Goal: Task Accomplishment & Management: Manage account settings

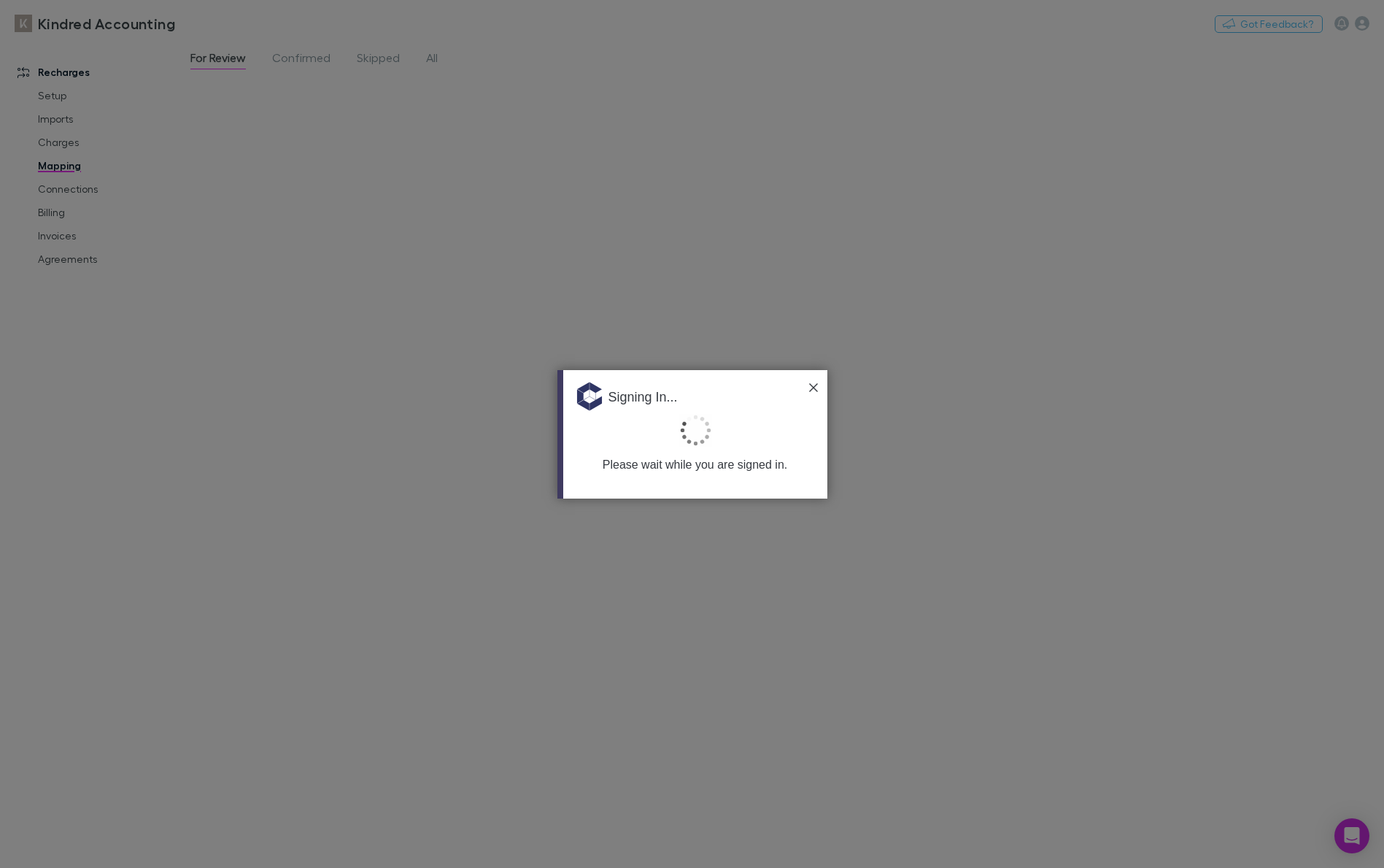
click at [812, 386] on img at bounding box center [813, 387] width 8 height 8
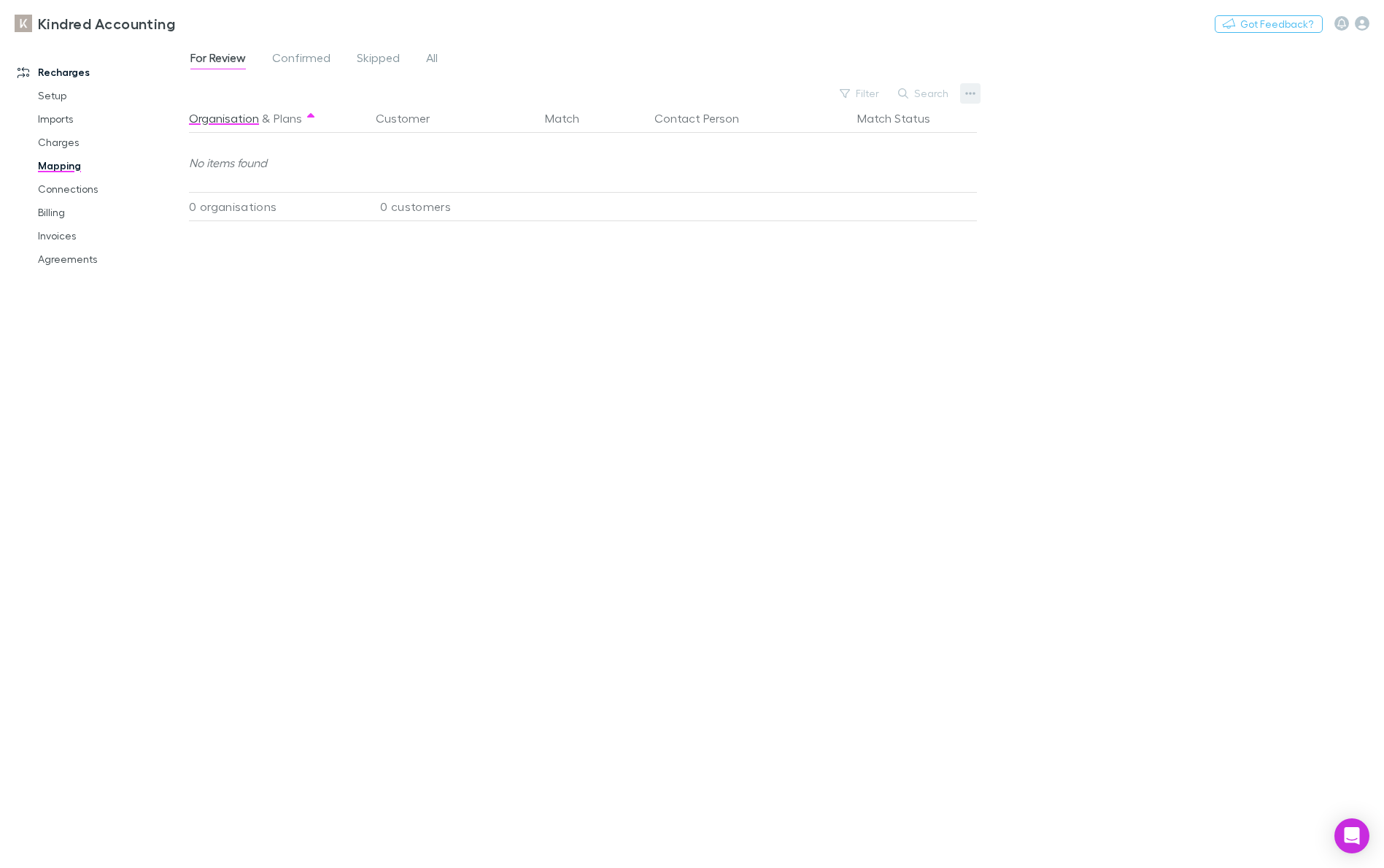
click at [962, 97] on button "button" at bounding box center [970, 93] width 21 height 21
click at [919, 93] on div at bounding box center [692, 434] width 1384 height 868
click at [922, 92] on button "Search" at bounding box center [924, 93] width 66 height 18
type input "**********"
click at [58, 293] on div "Recharges Setup Imports Charges Mapping Connections Billing Invoices Agreements" at bounding box center [94, 445] width 189 height 798
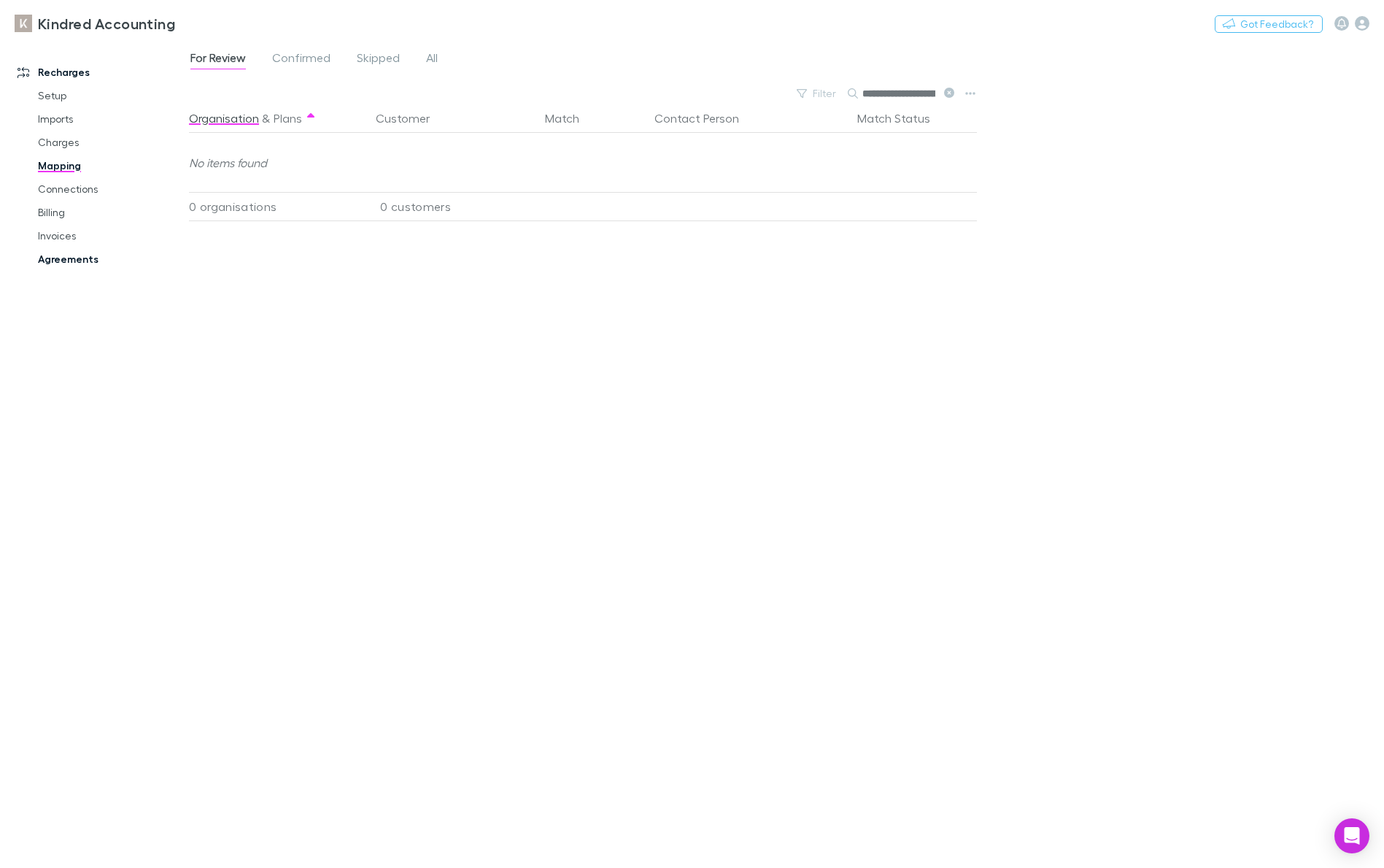
click at [73, 264] on link "Agreements" at bounding box center [104, 259] width 163 height 23
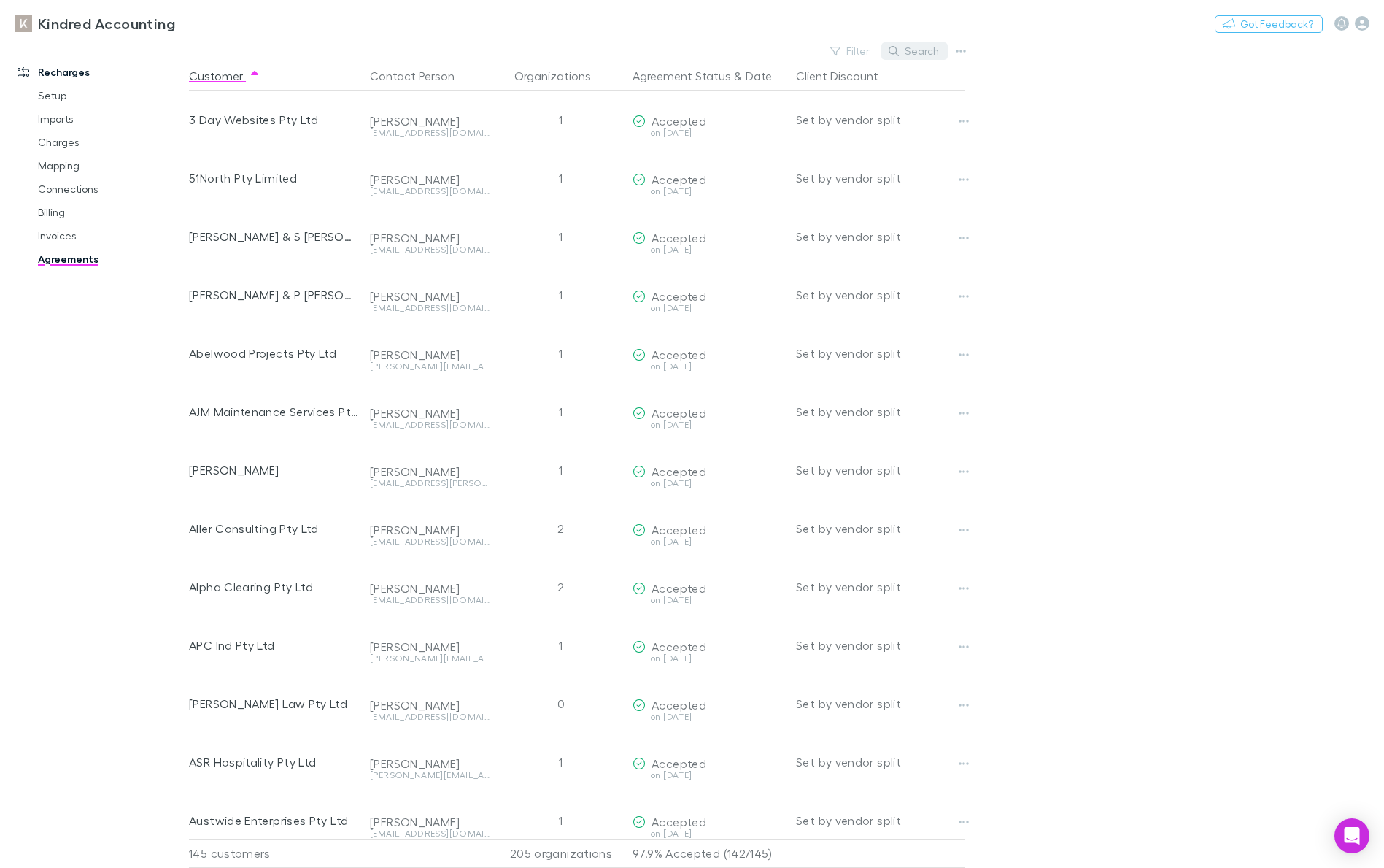
click at [919, 54] on button "Search" at bounding box center [915, 51] width 66 height 18
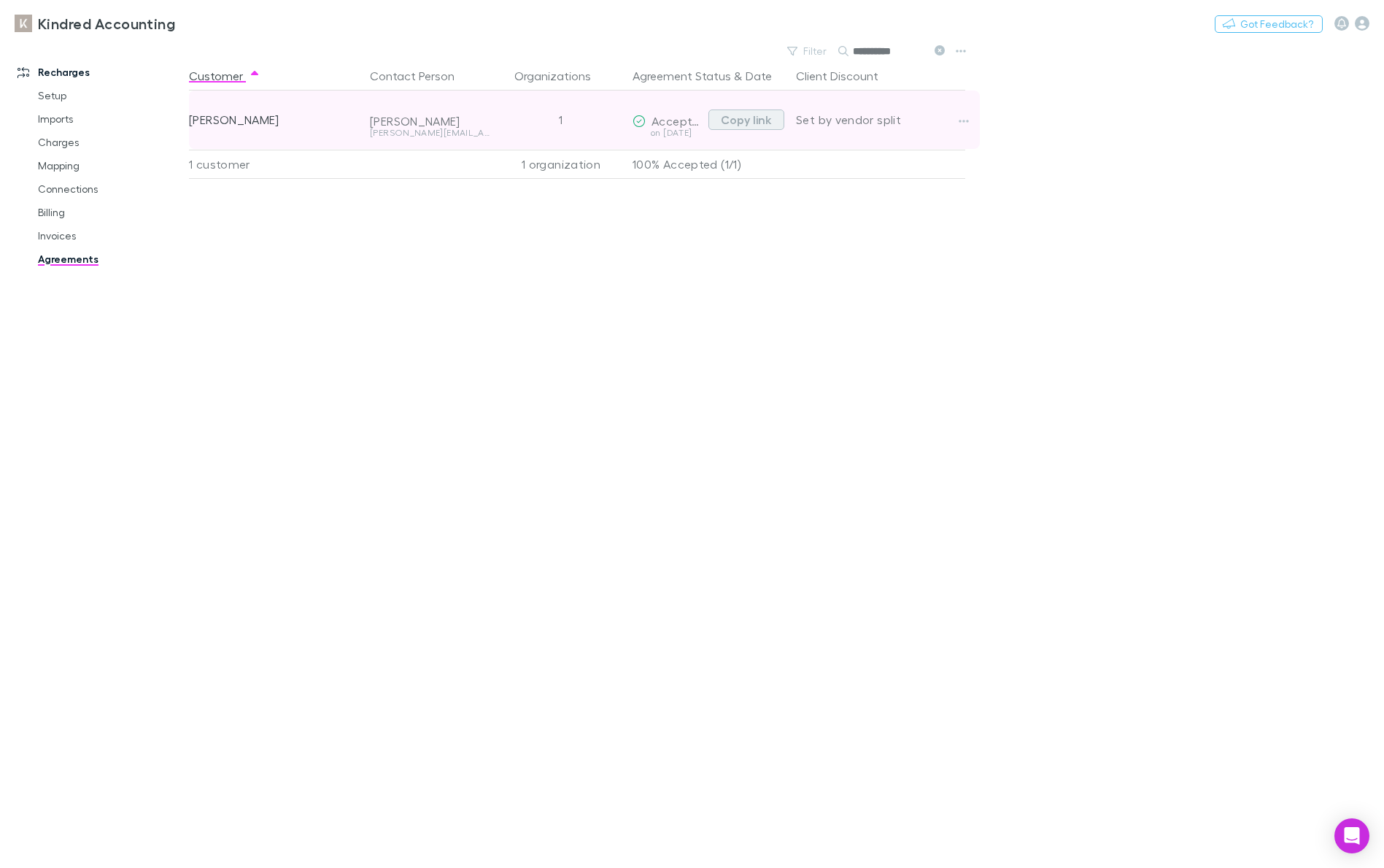
click at [713, 121] on button "Copy link" at bounding box center [747, 120] width 76 height 21
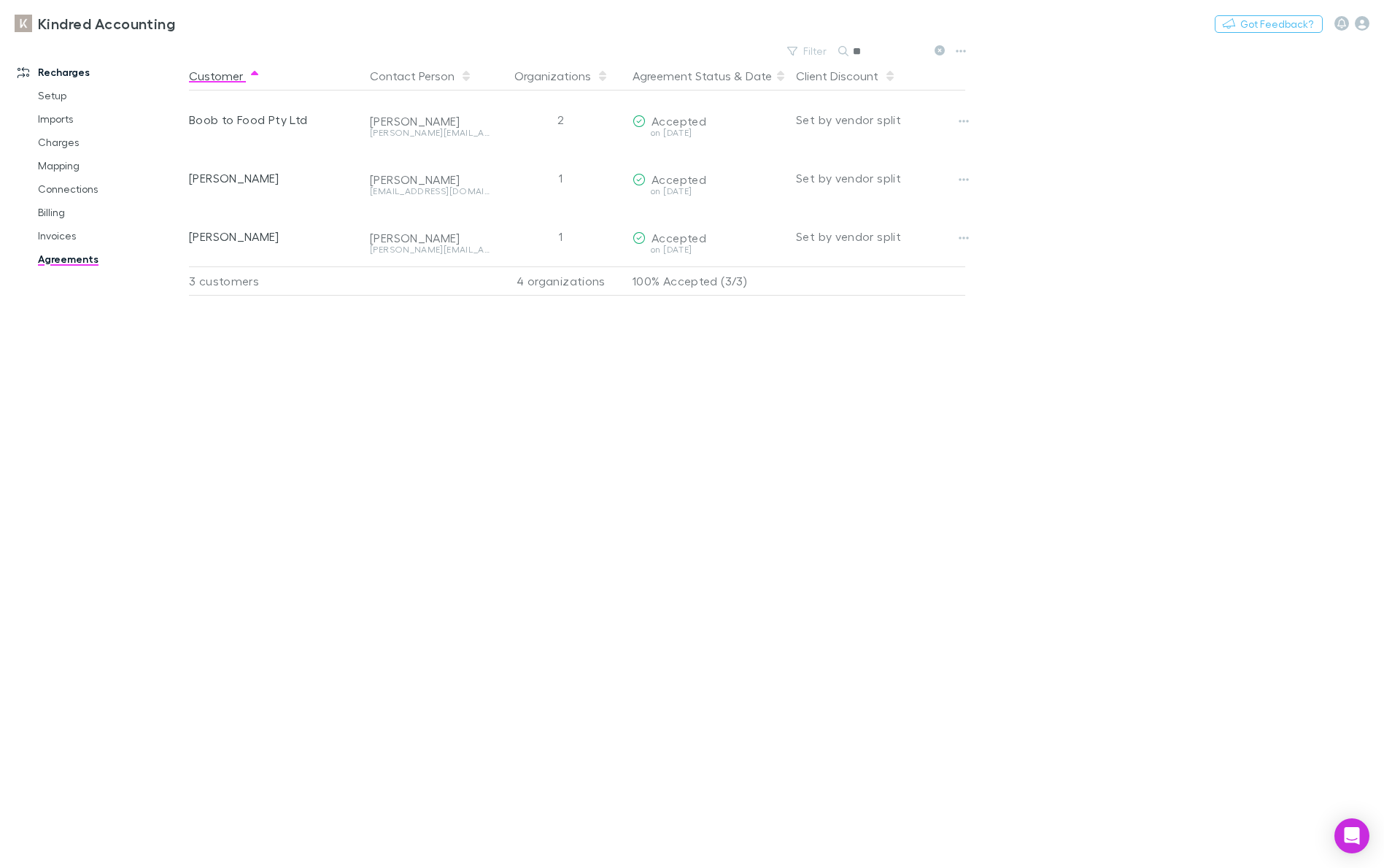
type input "*"
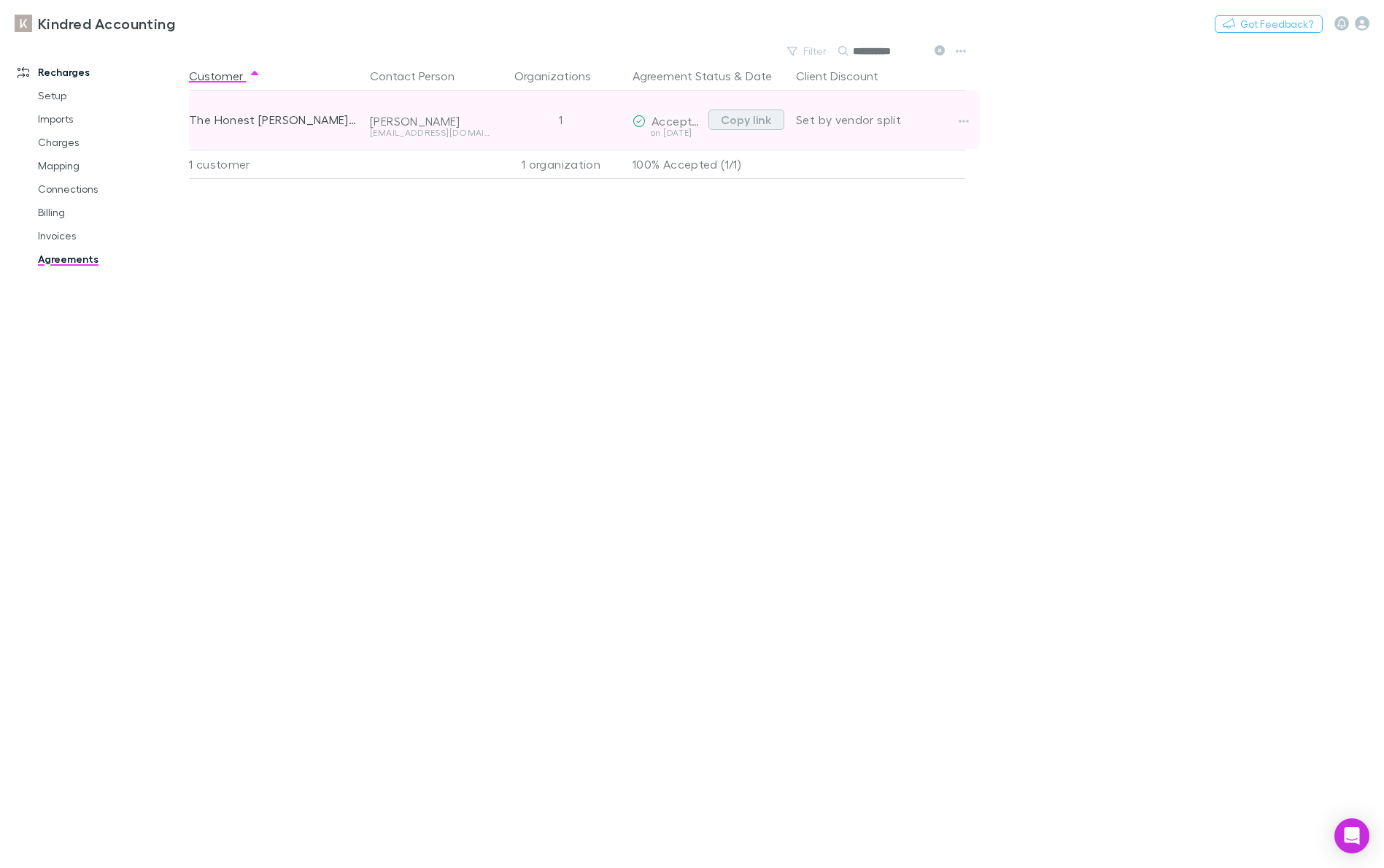
type input "**********"
click at [764, 121] on button "Copy link" at bounding box center [747, 120] width 76 height 21
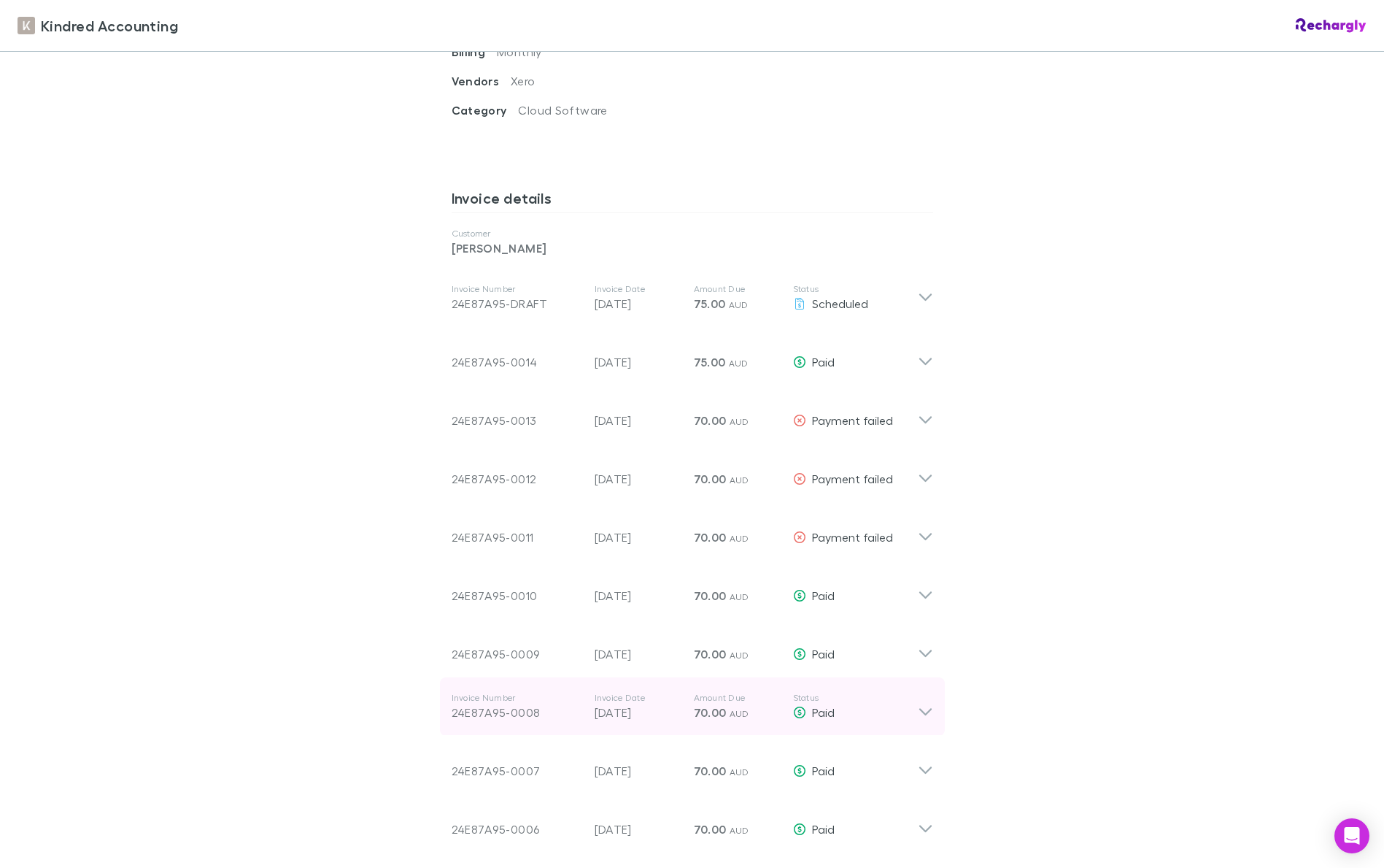
scroll to position [671, 0]
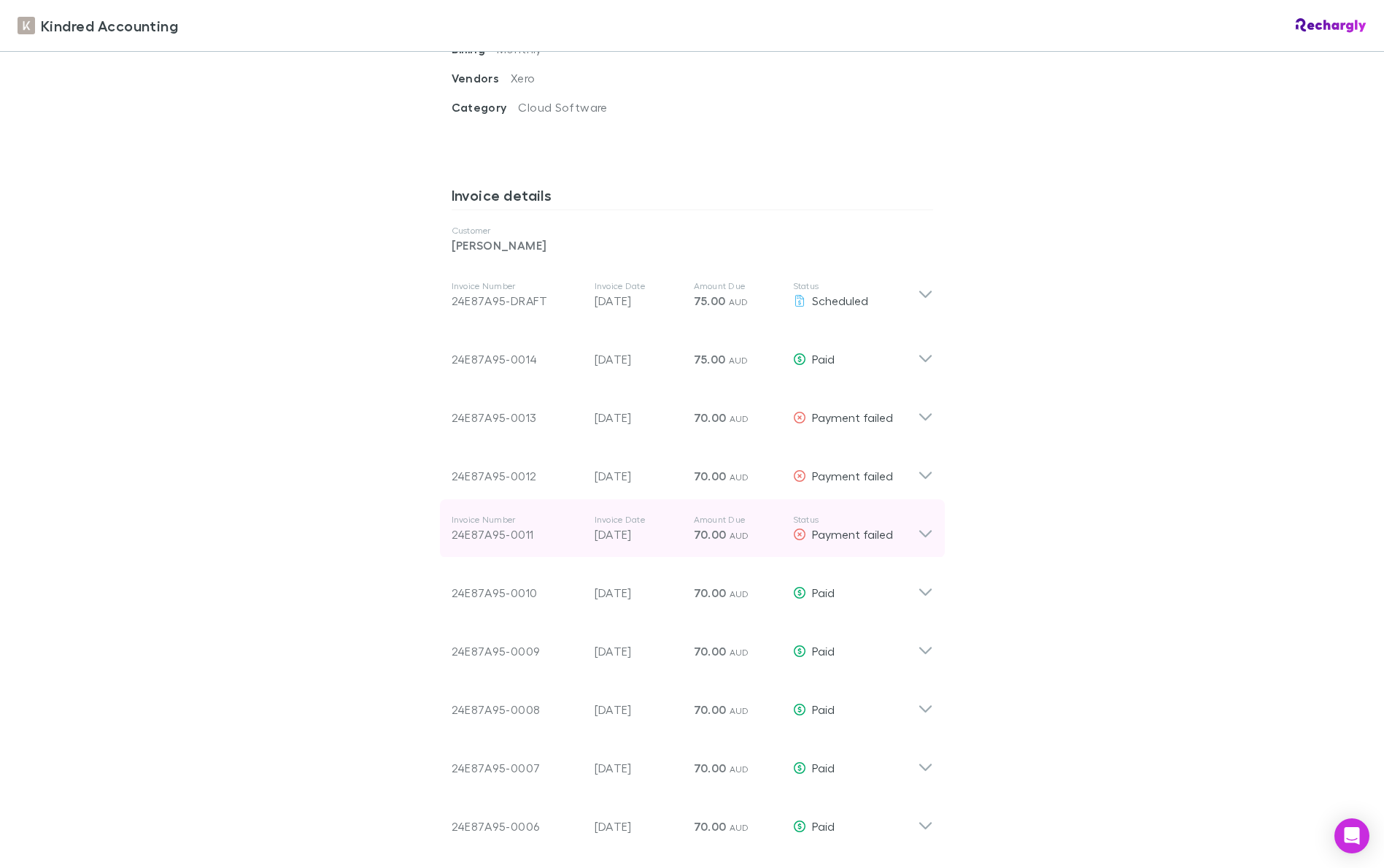
click at [930, 515] on icon at bounding box center [925, 528] width 15 height 29
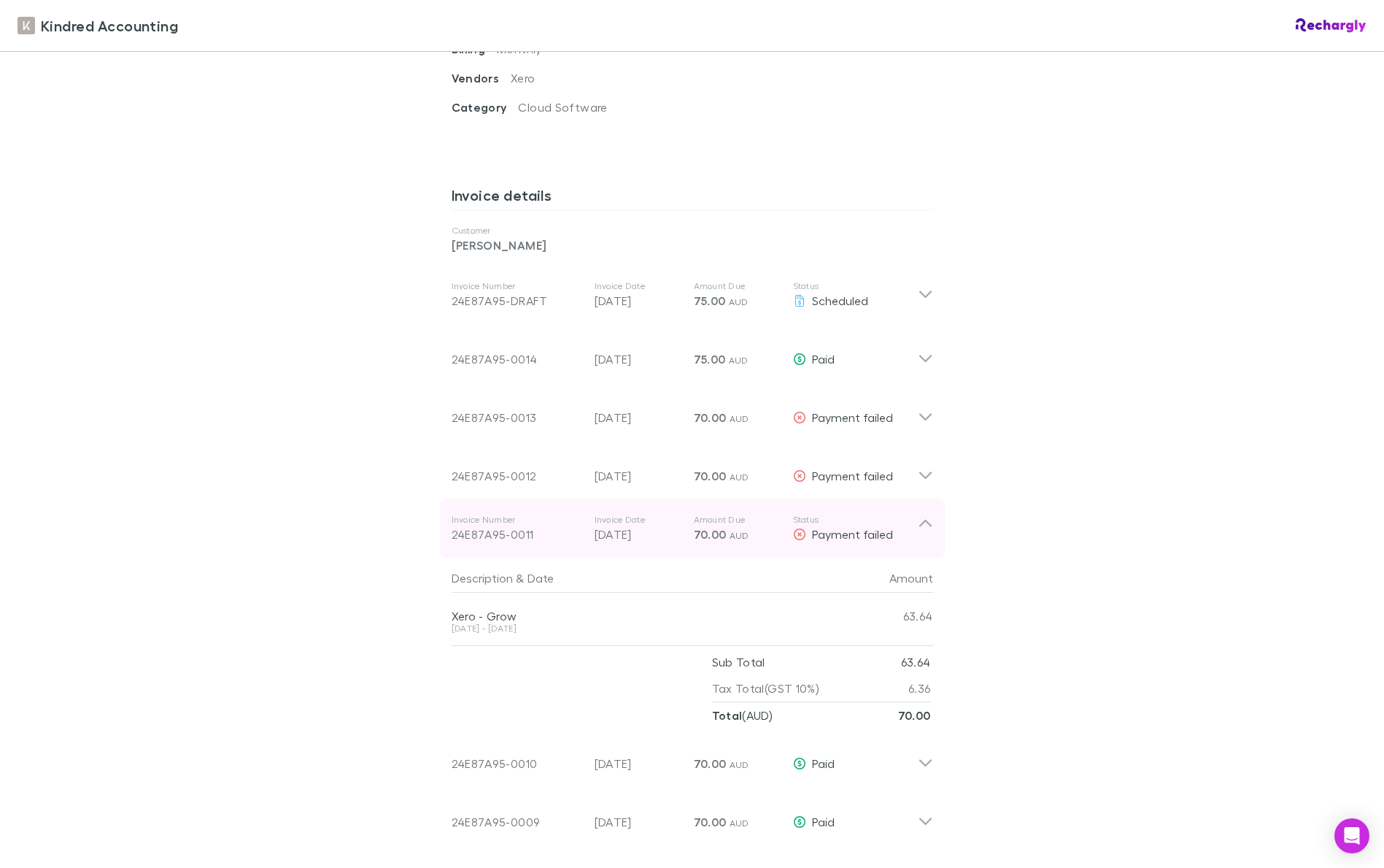
click at [933, 511] on div "Invoice Number 24E87A95-0011 Invoice Date 01 May 2025 Amount Due 70.00 AUD Stat…" at bounding box center [692, 528] width 505 height 58
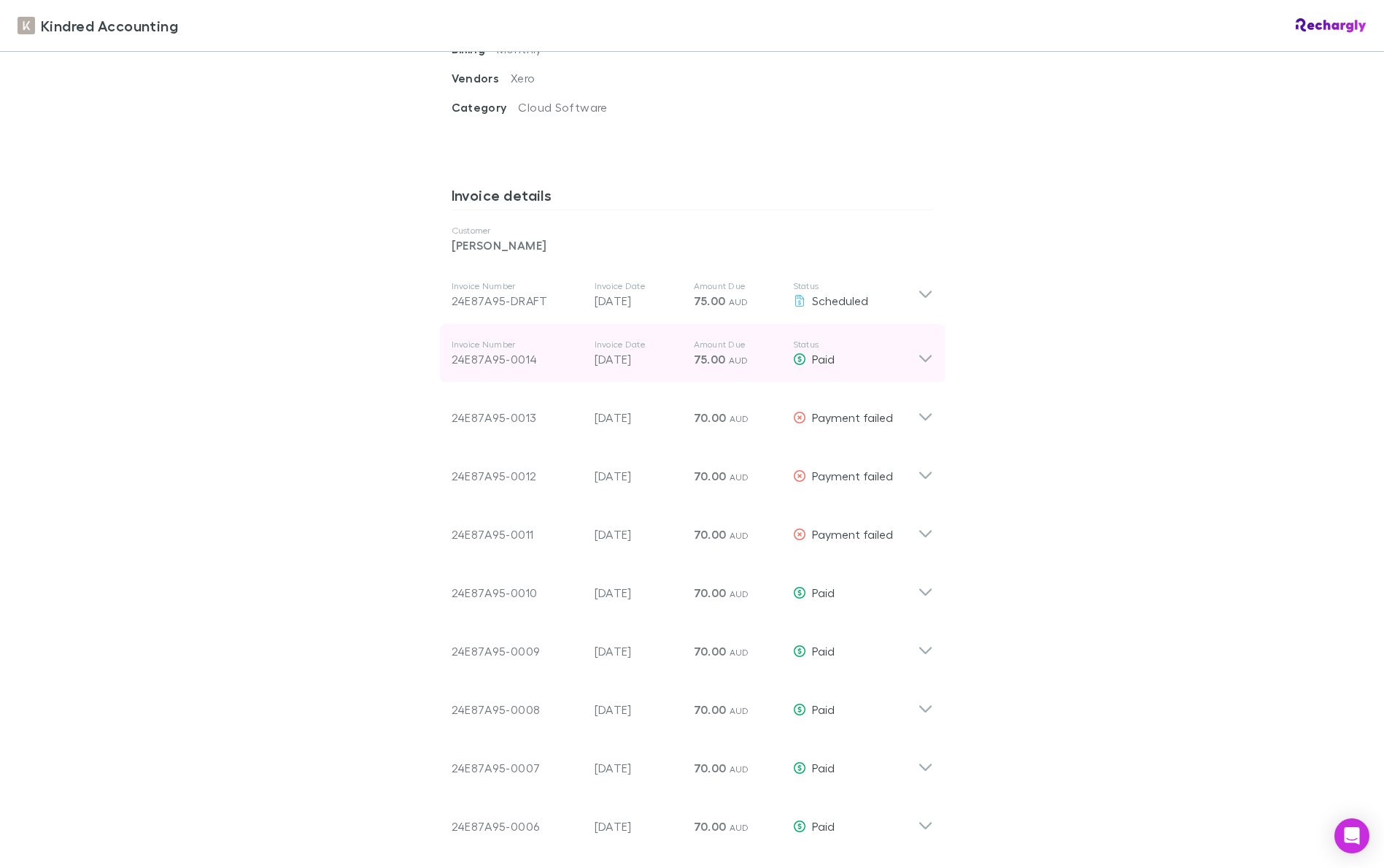
click at [932, 342] on icon at bounding box center [925, 353] width 15 height 29
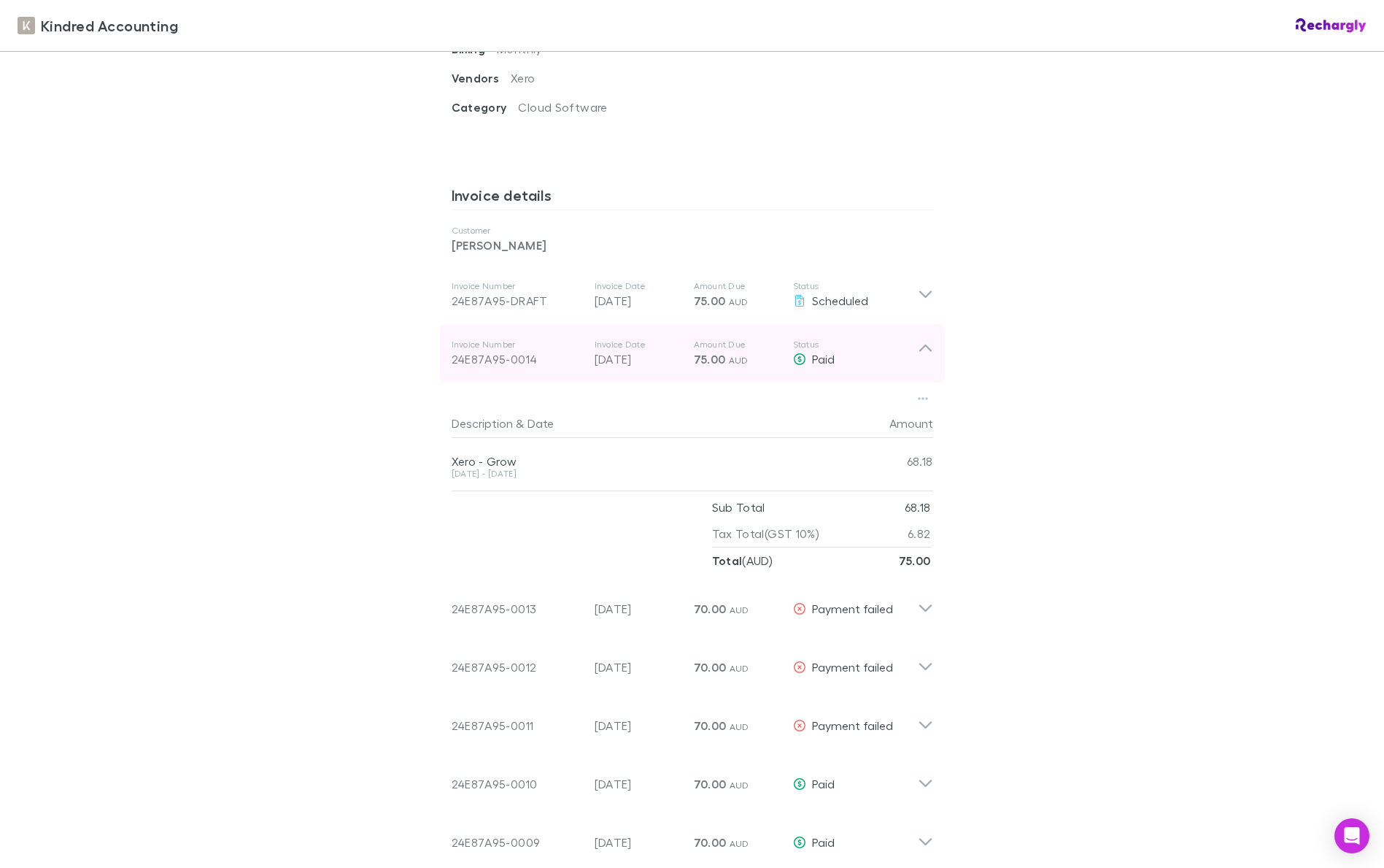
click at [930, 341] on icon at bounding box center [925, 353] width 15 height 29
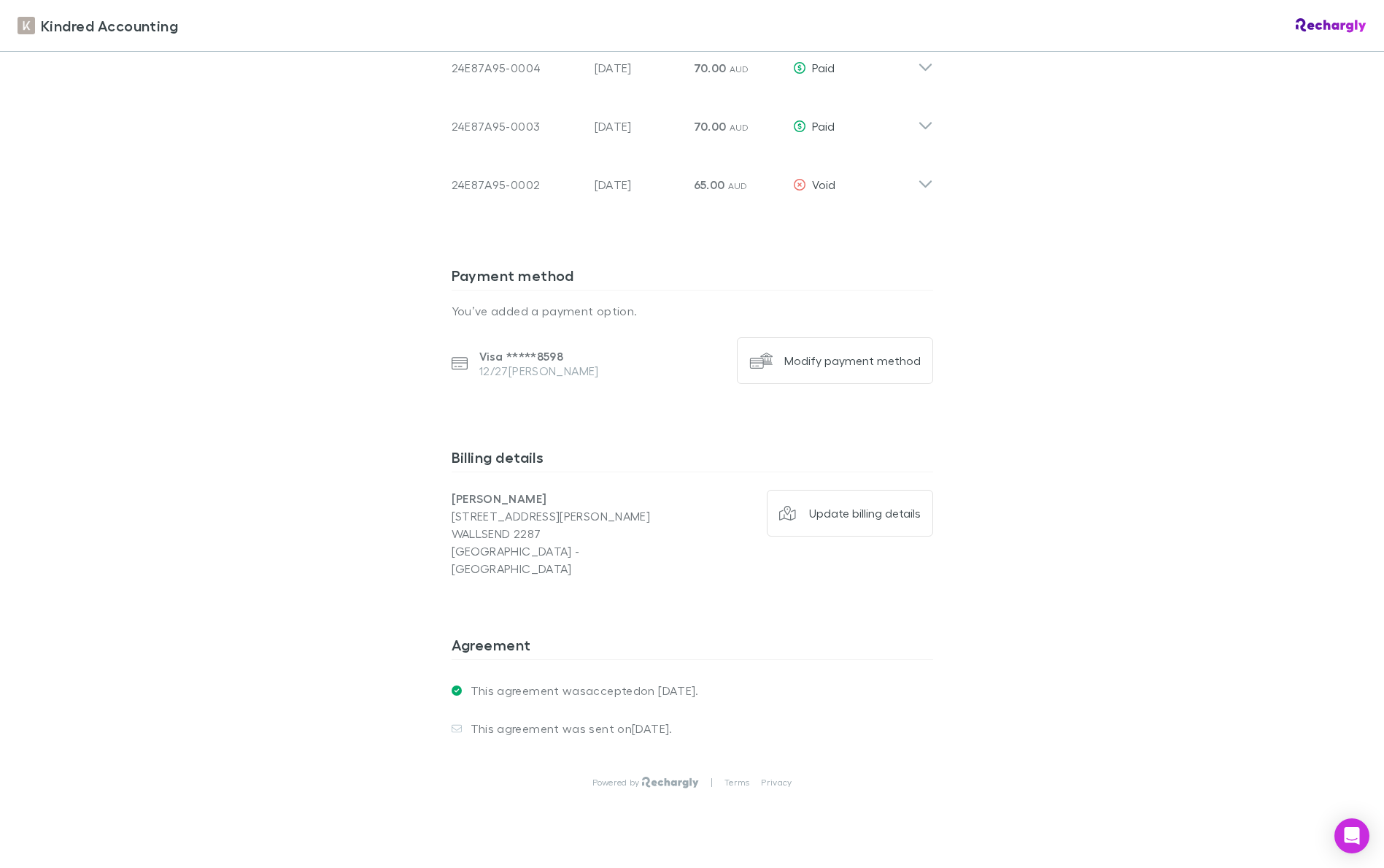
scroll to position [1552, 0]
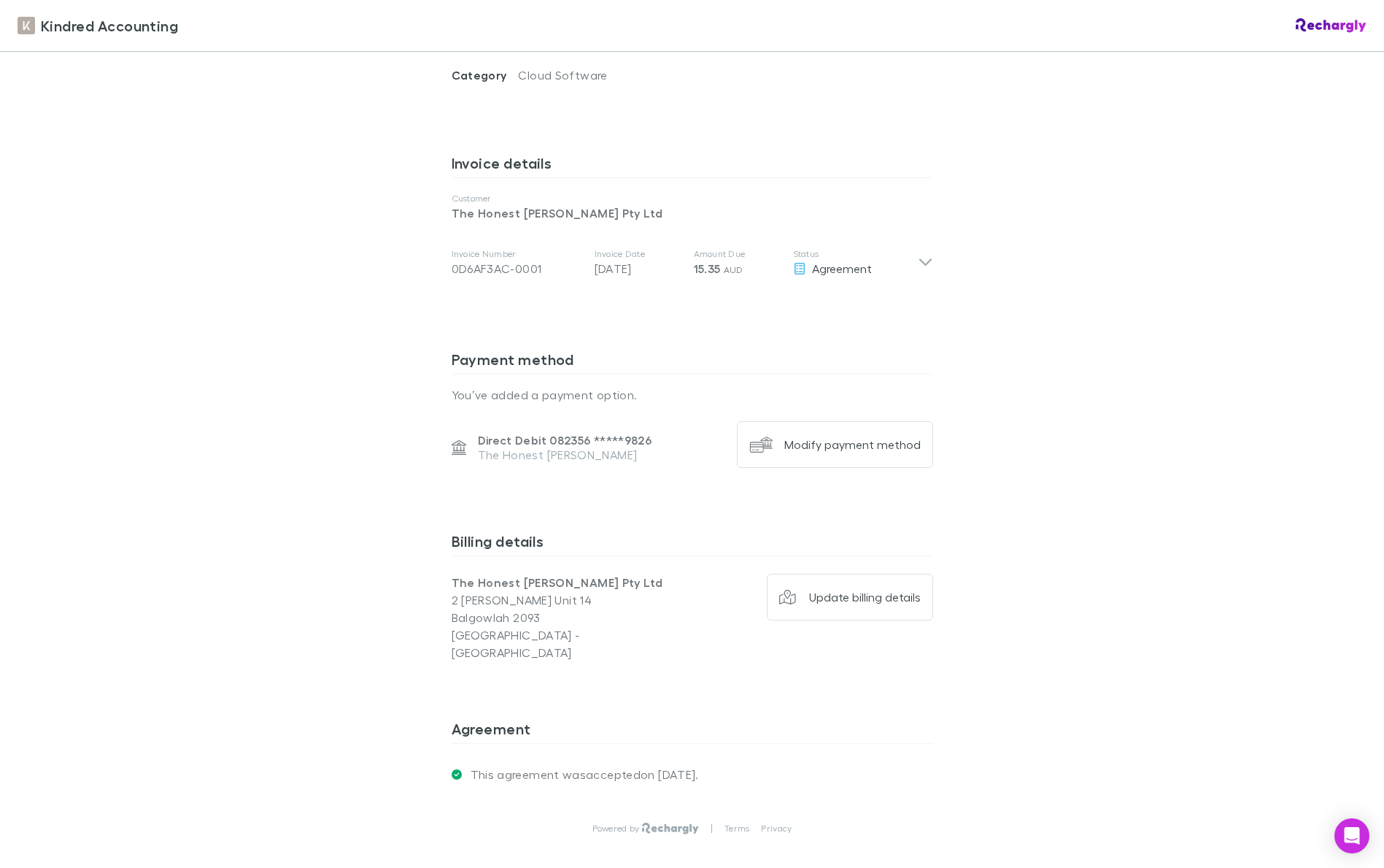
scroll to position [754, 0]
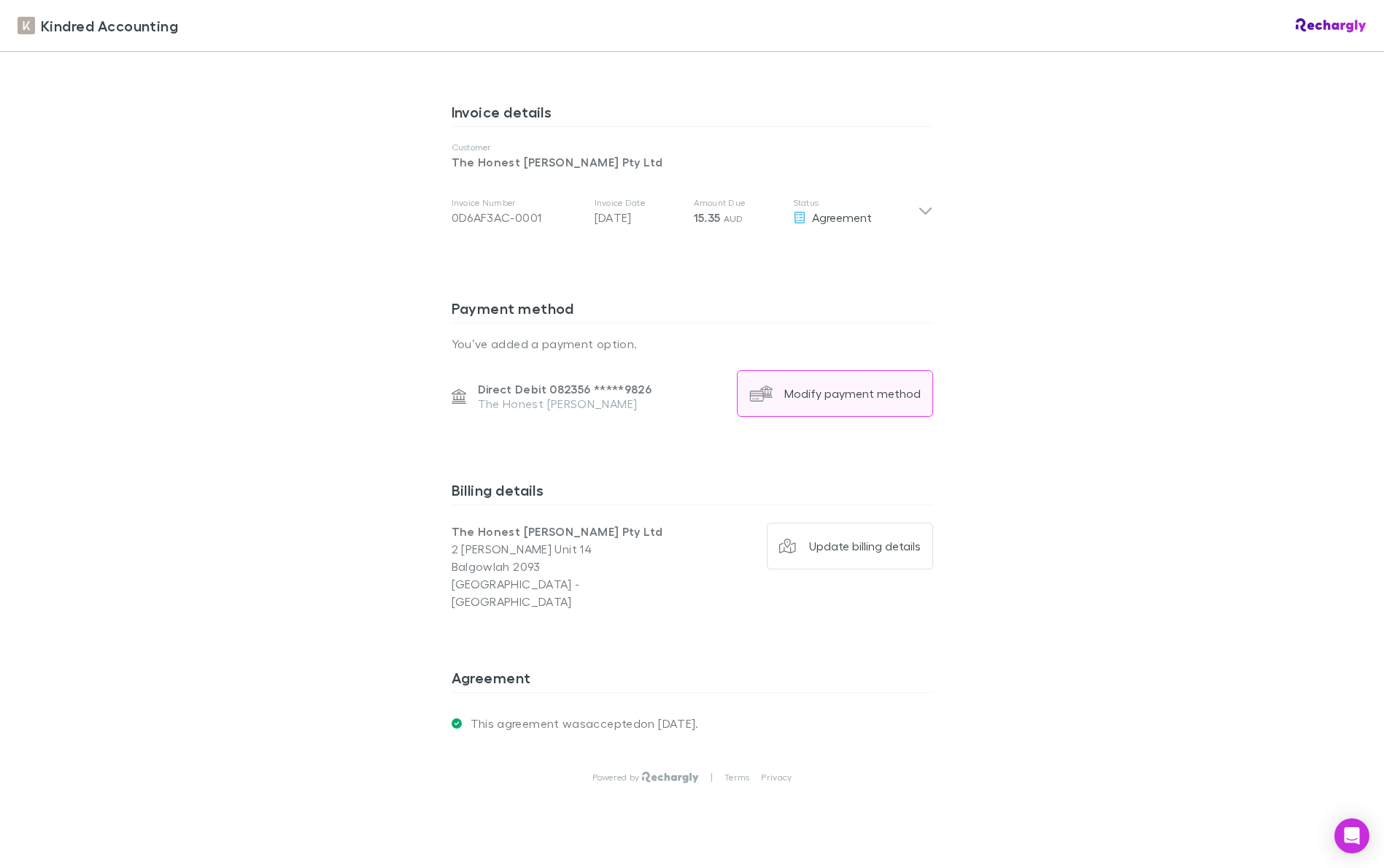
click at [831, 396] on button "Modify payment method" at bounding box center [836, 393] width 197 height 47
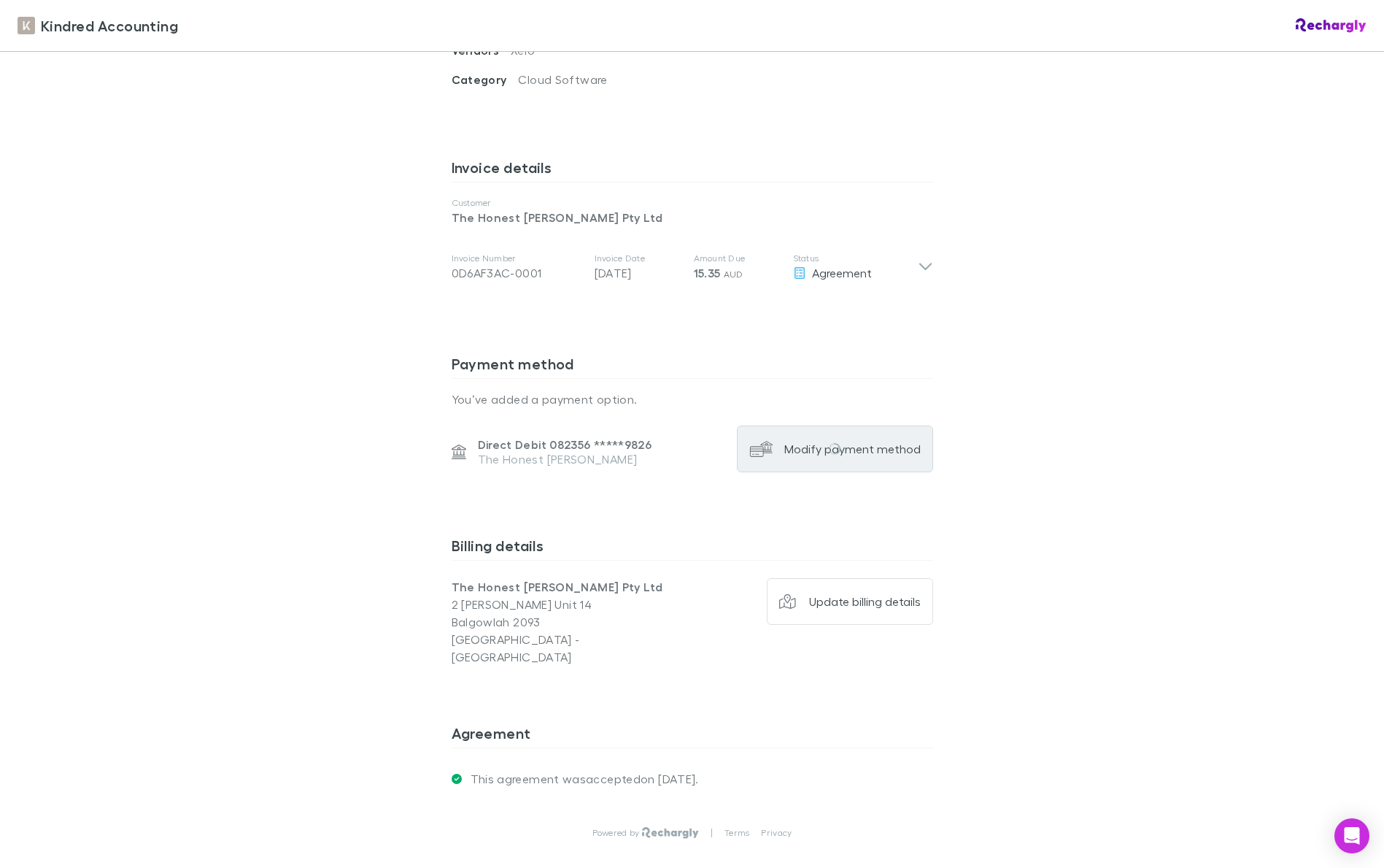
scroll to position [634, 0]
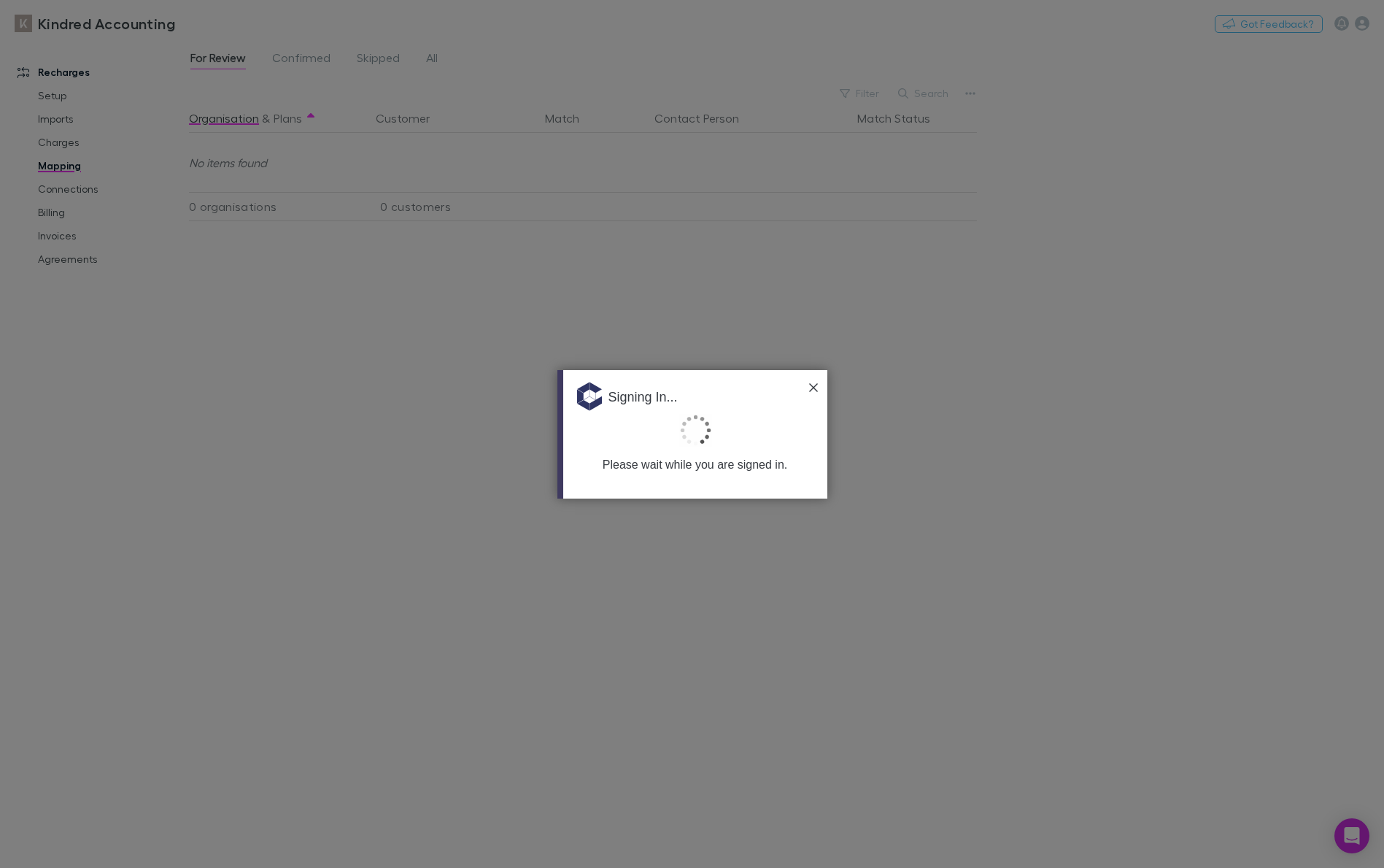
click at [817, 384] on img at bounding box center [813, 387] width 8 height 8
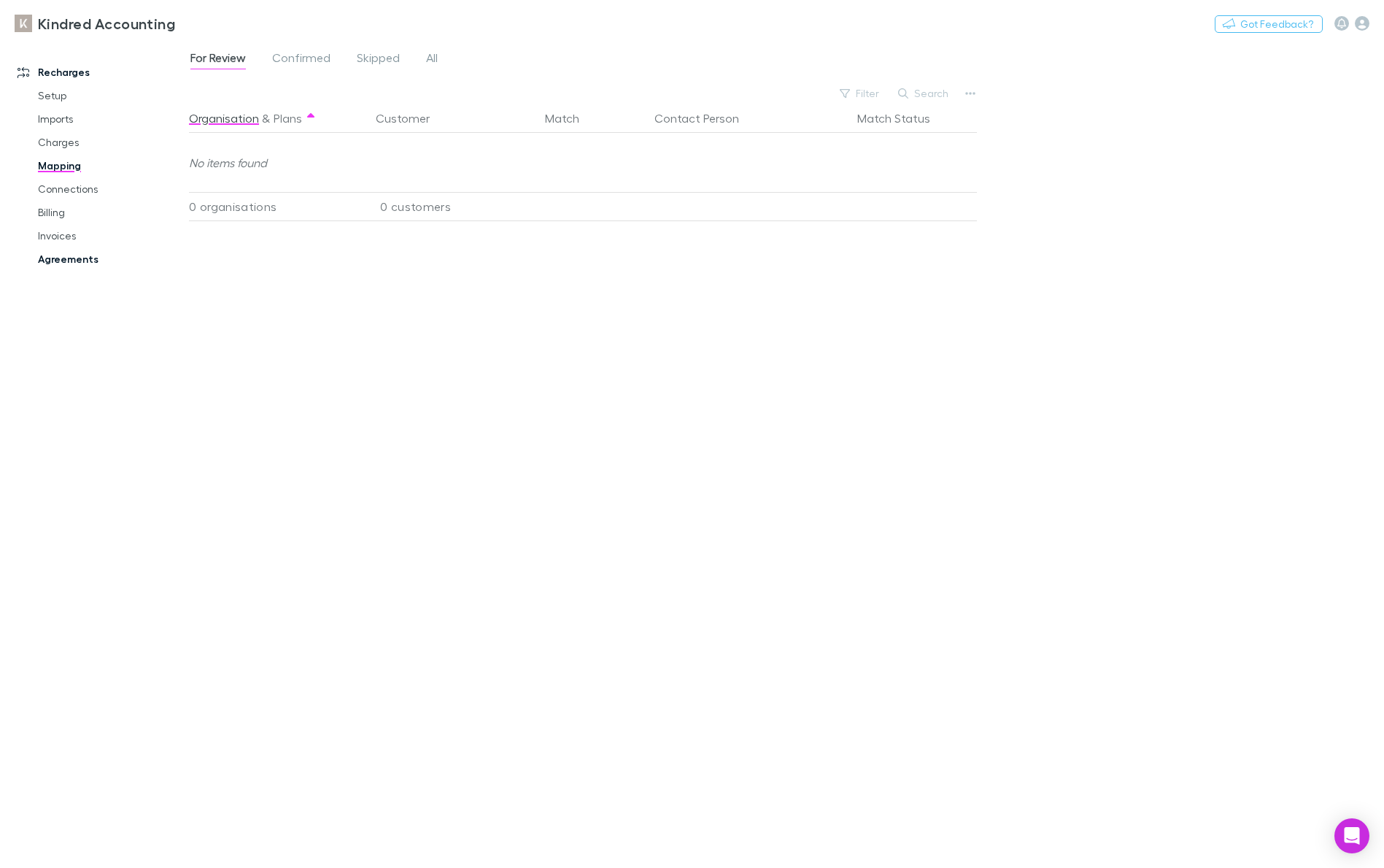
click at [58, 258] on link "Agreements" at bounding box center [104, 259] width 163 height 23
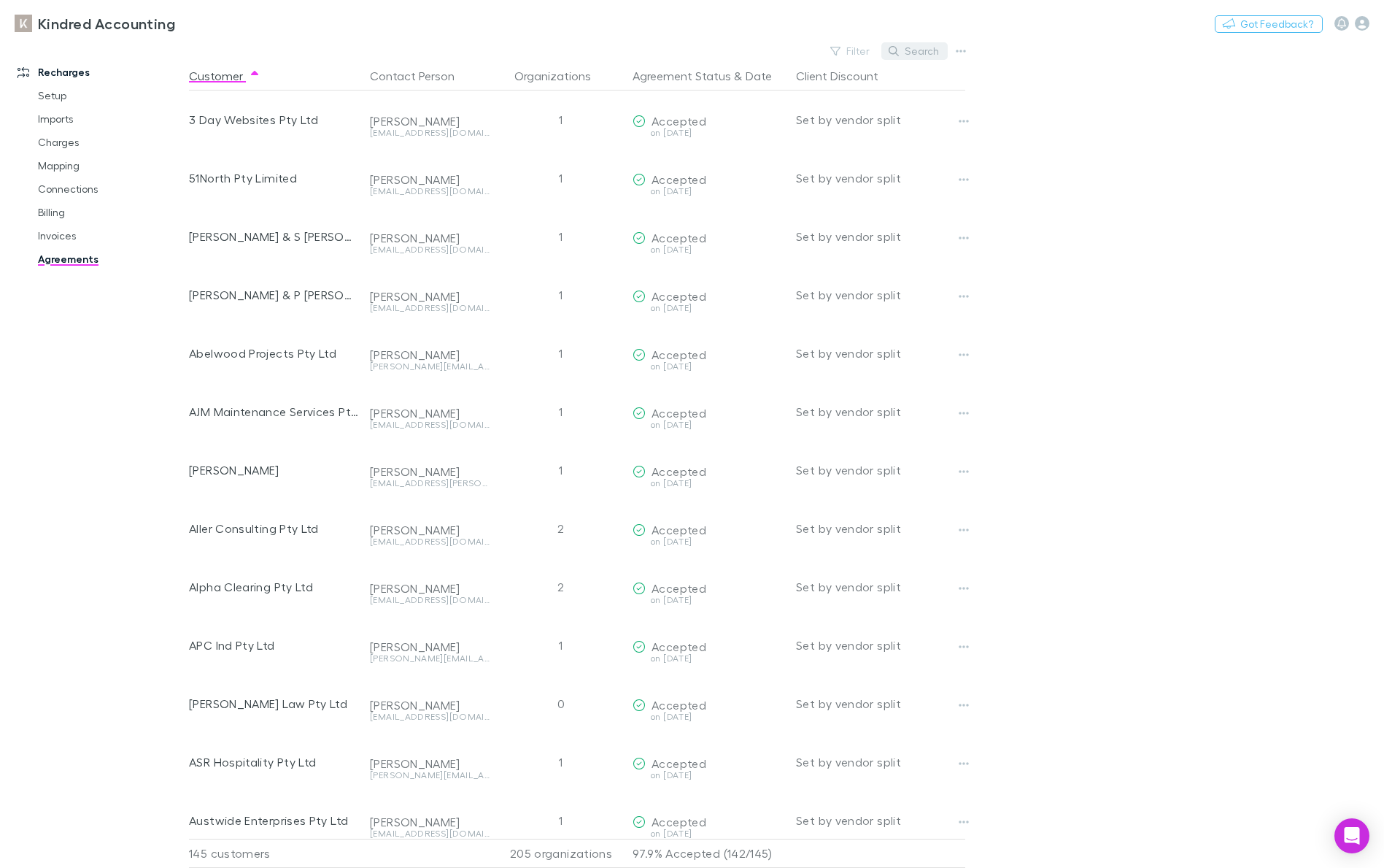
click at [927, 58] on button "Search" at bounding box center [915, 51] width 66 height 18
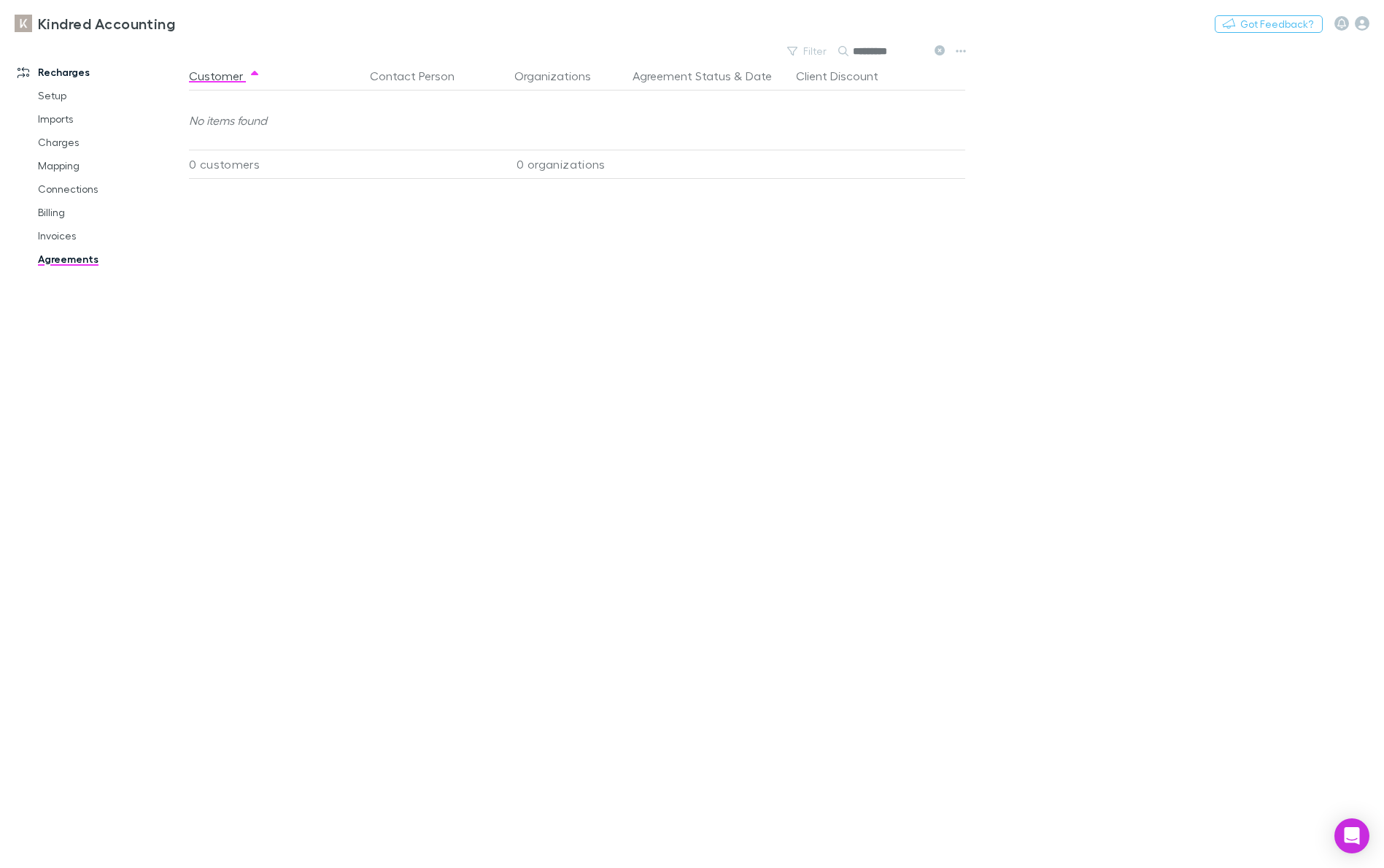
type input "**********"
drag, startPoint x: 908, startPoint y: 42, endPoint x: 943, endPoint y: 67, distance: 43.0
click at [908, 44] on input "**********" at bounding box center [889, 51] width 73 height 21
drag, startPoint x: 939, startPoint y: 51, endPoint x: 928, endPoint y: 41, distance: 14.9
click at [939, 51] on icon at bounding box center [939, 50] width 10 height 10
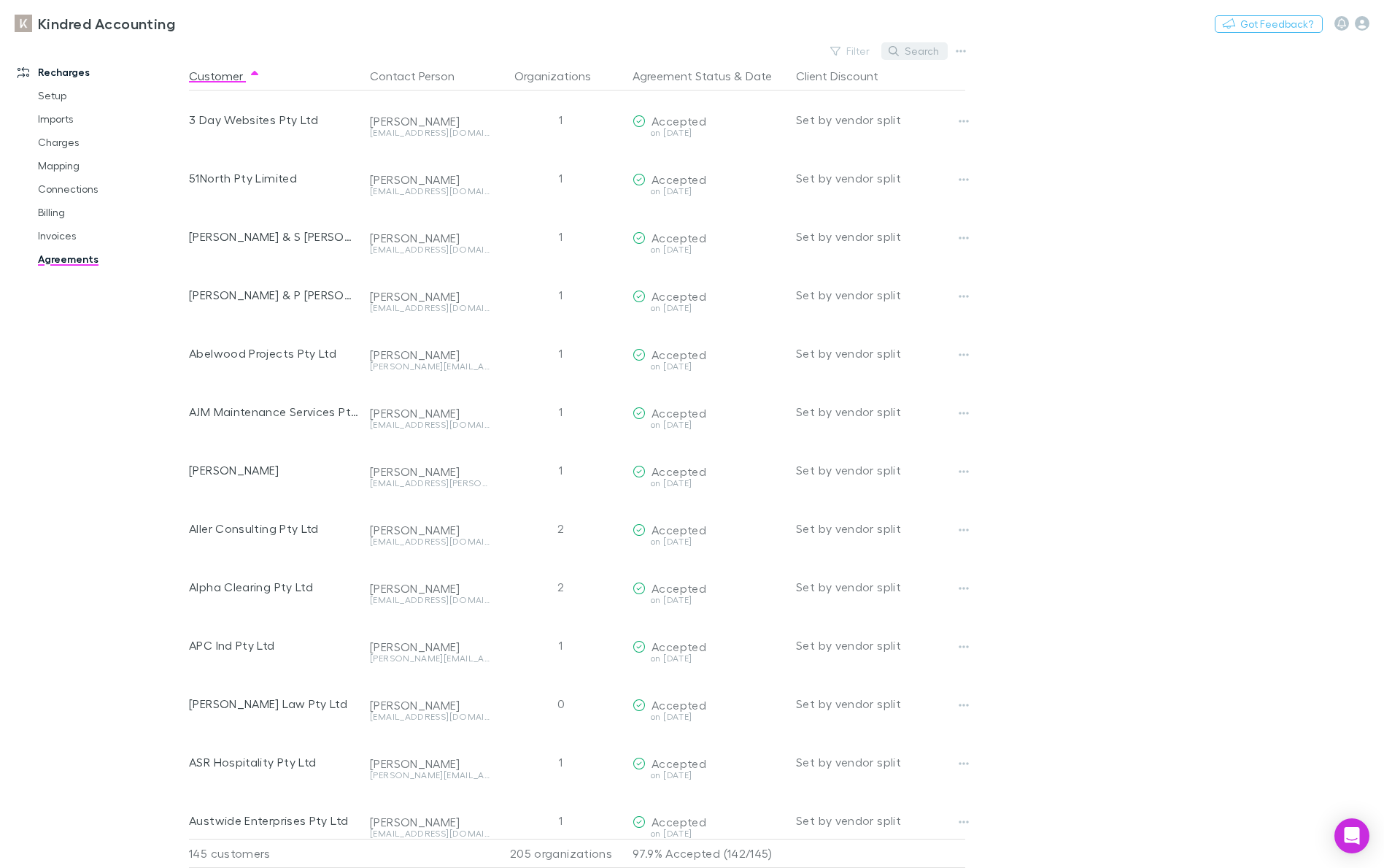
click at [913, 51] on button "Search" at bounding box center [915, 51] width 66 height 18
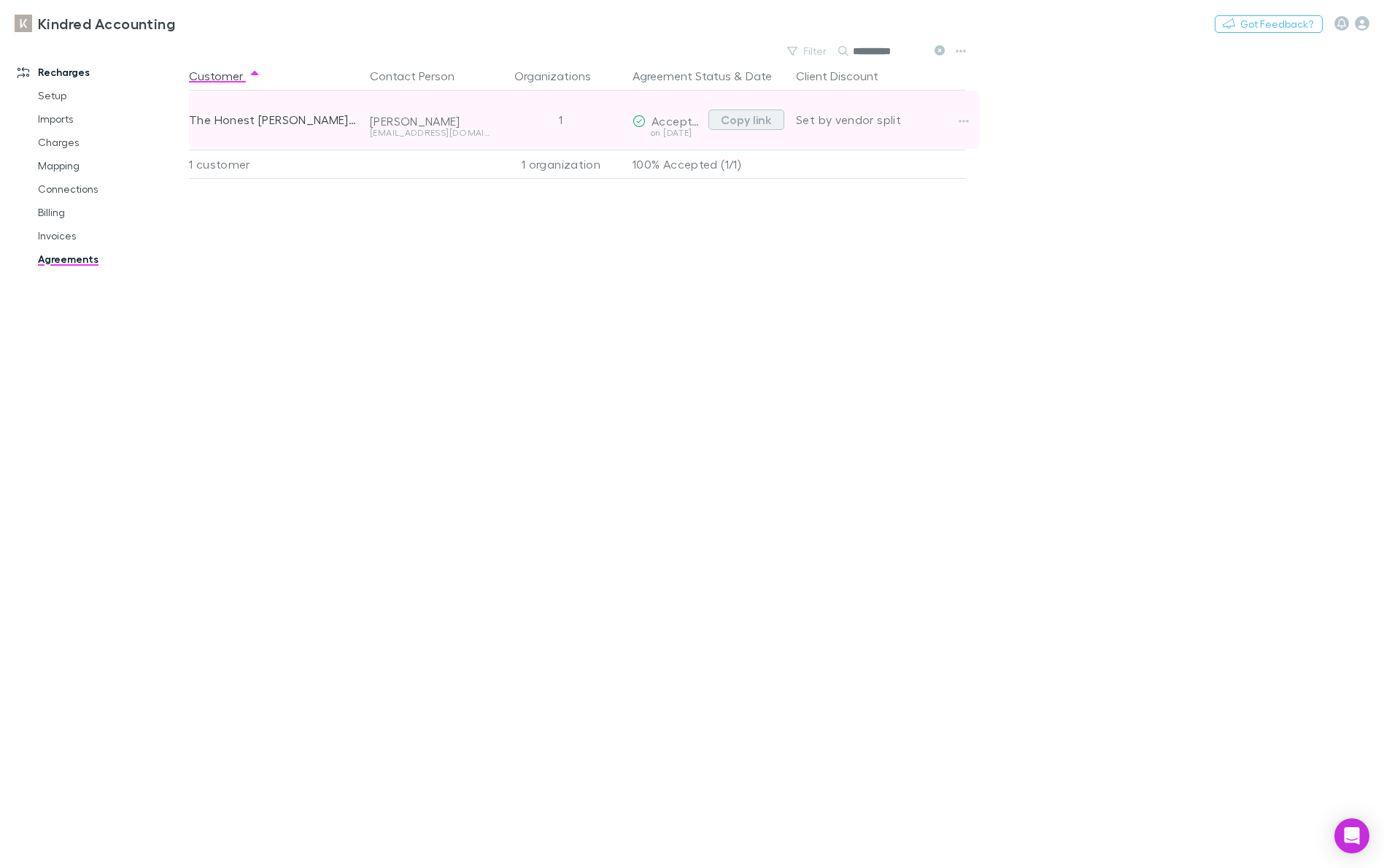
type input "**********"
drag, startPoint x: 724, startPoint y: 124, endPoint x: 735, endPoint y: 124, distance: 11.0
click at [725, 124] on button "Copy link" at bounding box center [747, 120] width 76 height 21
click at [747, 114] on button "Copy link" at bounding box center [747, 120] width 76 height 21
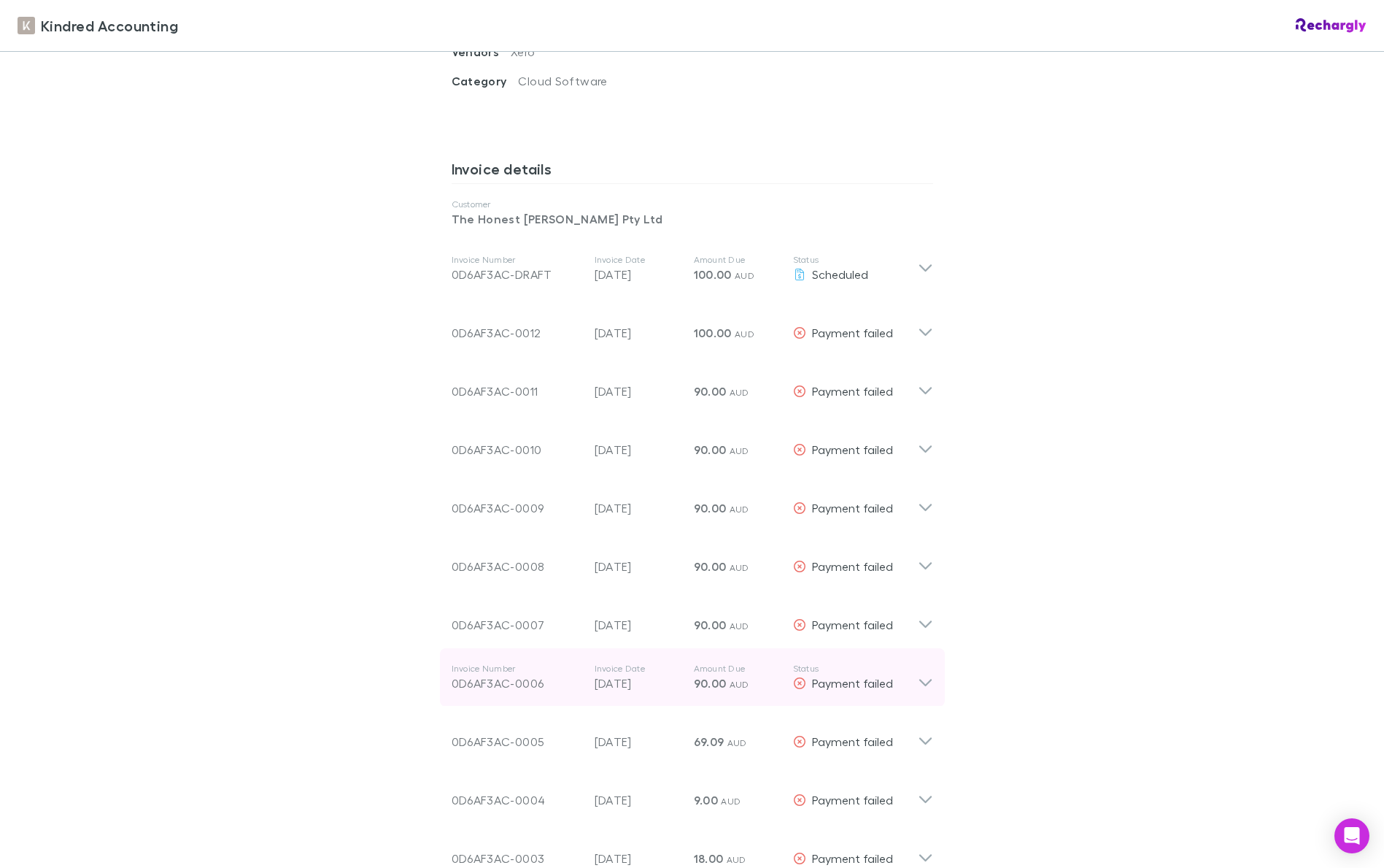
scroll to position [856, 0]
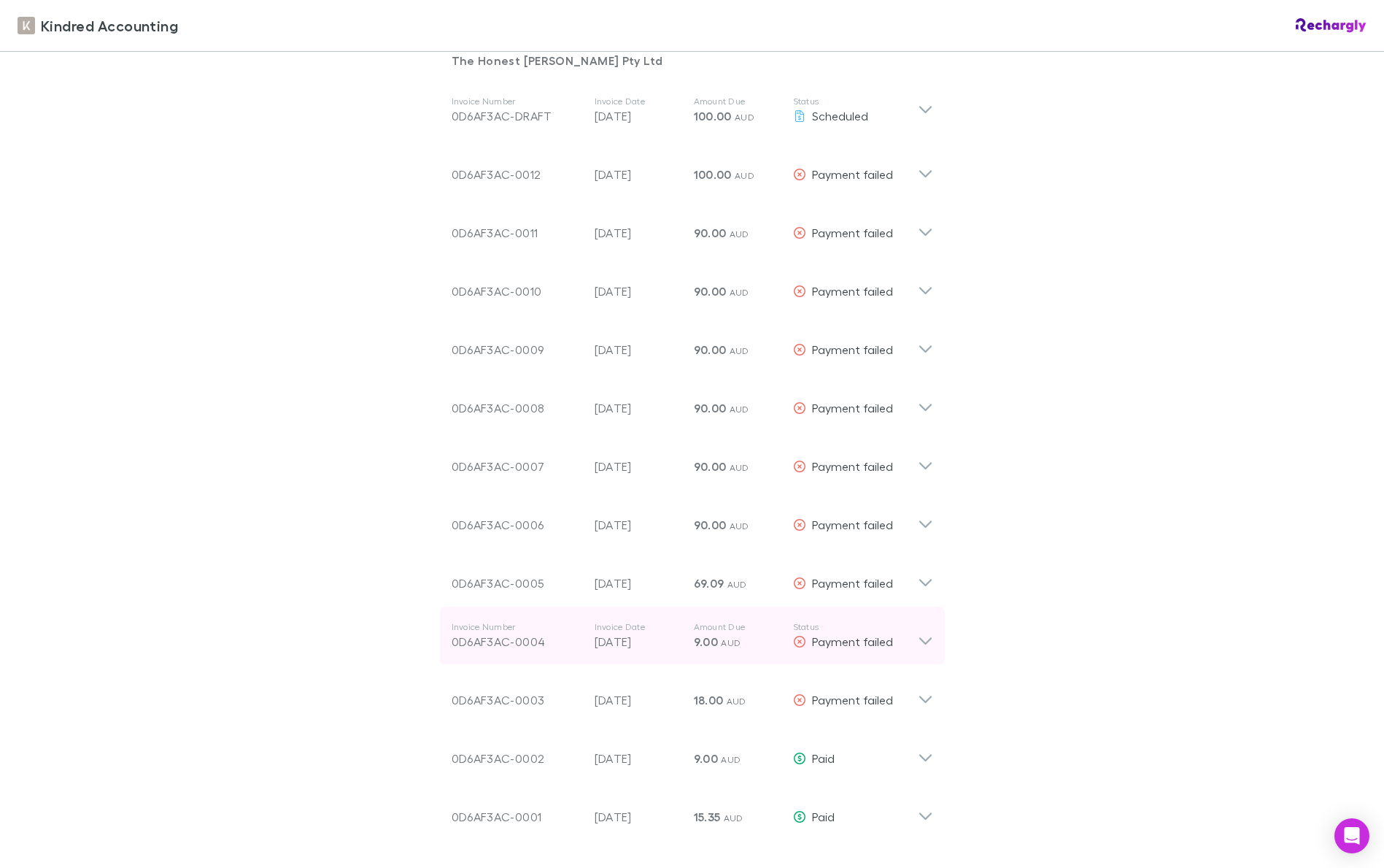
click at [924, 622] on icon at bounding box center [925, 636] width 15 height 29
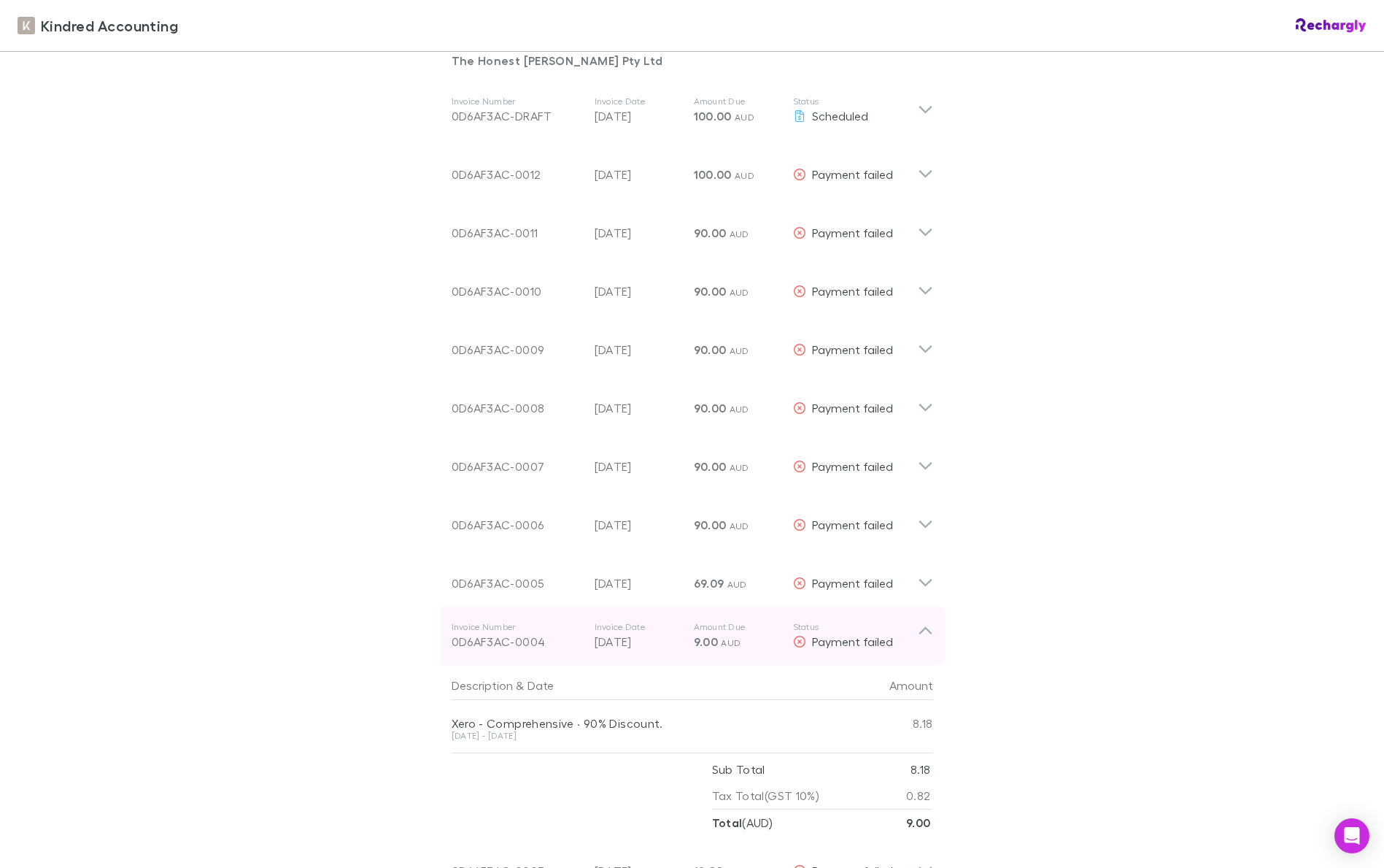
click at [924, 622] on icon at bounding box center [925, 636] width 15 height 29
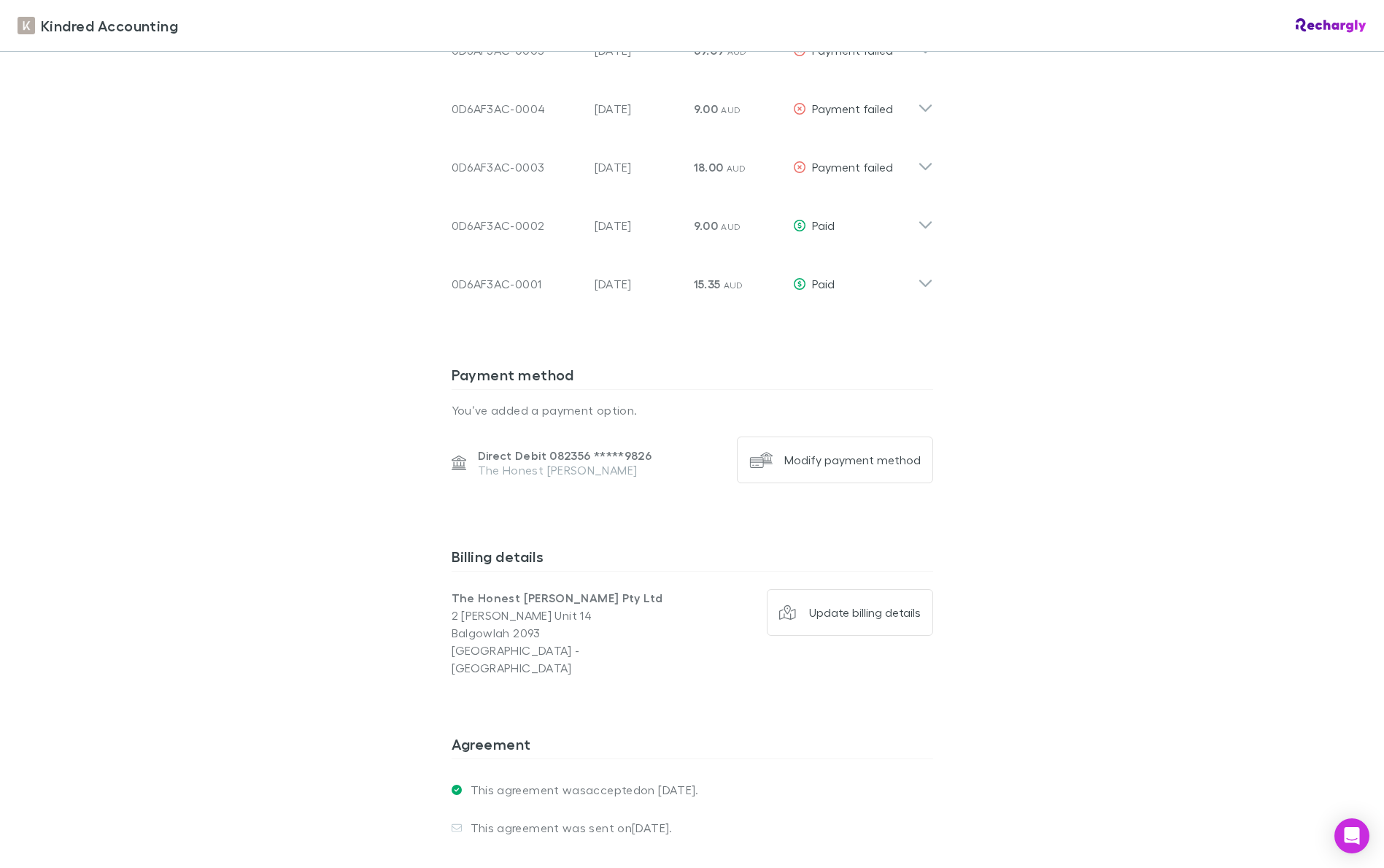
scroll to position [1371, 0]
